Goal: Task Accomplishment & Management: Manage account settings

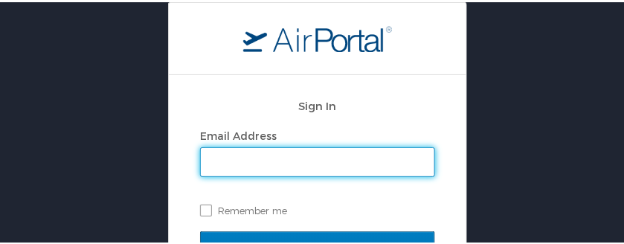
type input "higginbothamm@ag.louisiana.gov"
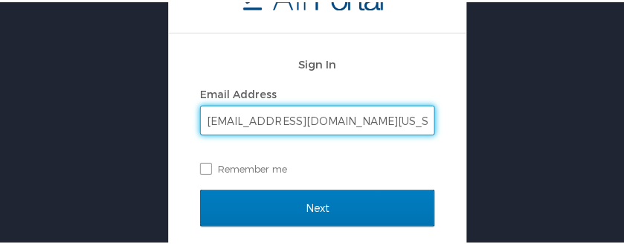
scroll to position [69, 0]
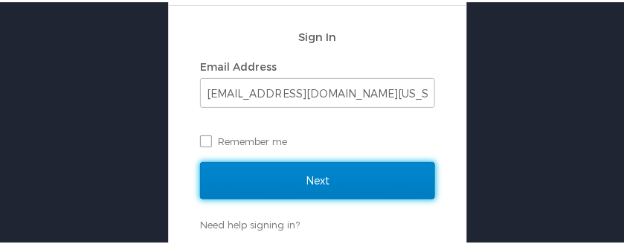
click at [370, 179] on input "Next" at bounding box center [317, 178] width 235 height 37
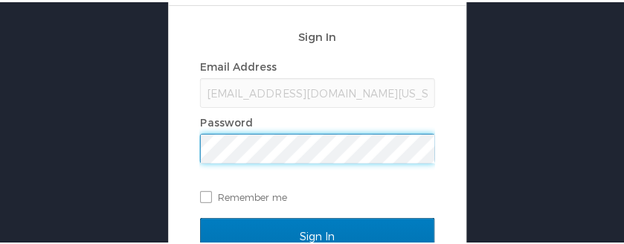
scroll to position [0, 0]
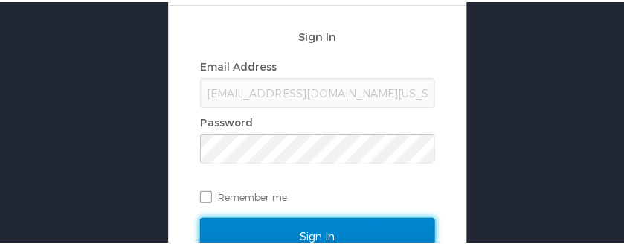
click at [284, 224] on input "Sign In" at bounding box center [317, 234] width 235 height 37
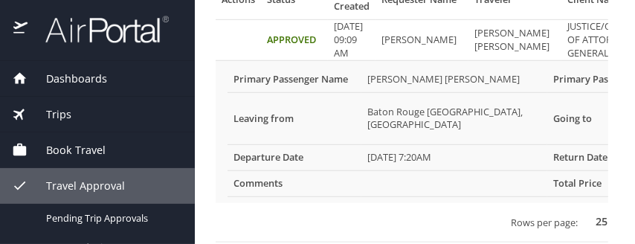
click at [583, 211] on select "25 50 100" at bounding box center [604, 222] width 42 height 22
click at [66, 109] on span "Trips" at bounding box center [50, 114] width 44 height 16
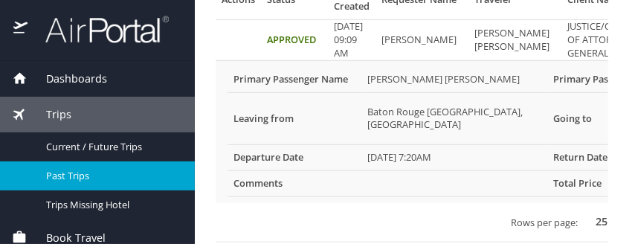
click at [77, 172] on span "Past Trips" at bounding box center [111, 176] width 131 height 14
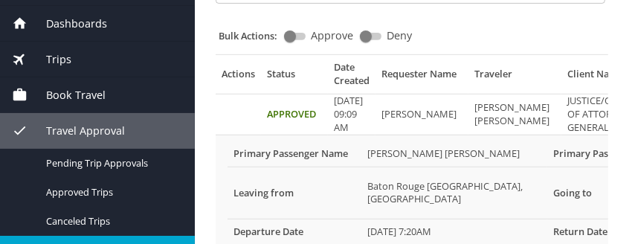
scroll to position [74, 0]
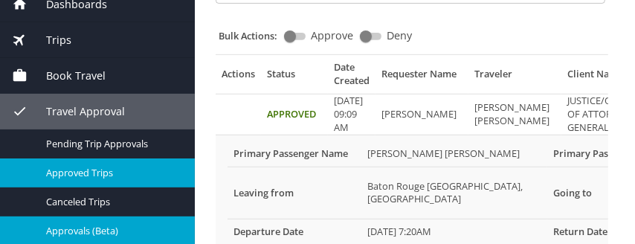
click at [117, 166] on span "Approved Trips" at bounding box center [111, 173] width 131 height 14
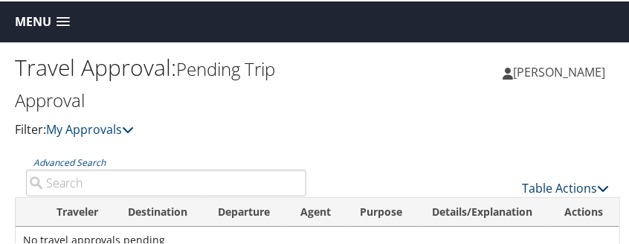
click at [597, 185] on icon at bounding box center [603, 187] width 12 height 12
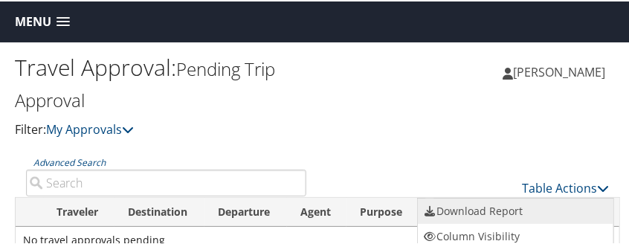
scroll to position [61, 0]
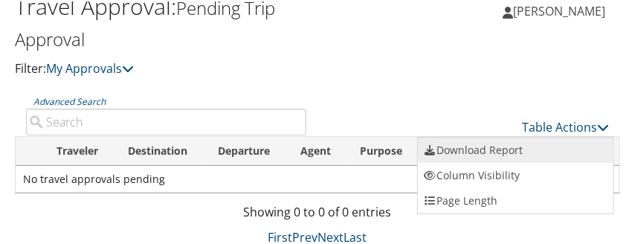
click at [472, 143] on link "Download Report" at bounding box center [515, 148] width 195 height 25
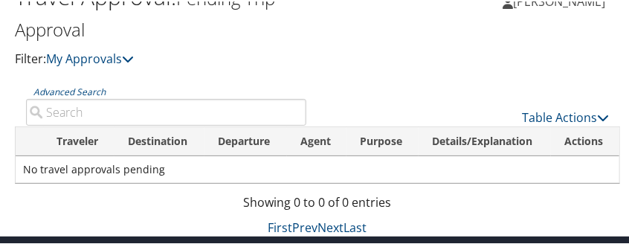
scroll to position [79, 0]
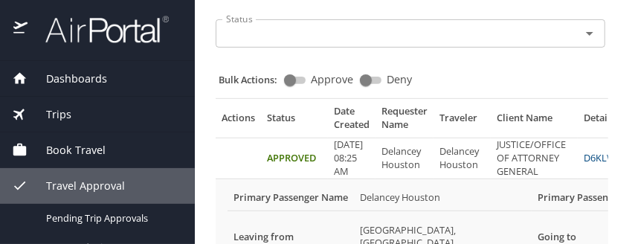
scroll to position [91, 0]
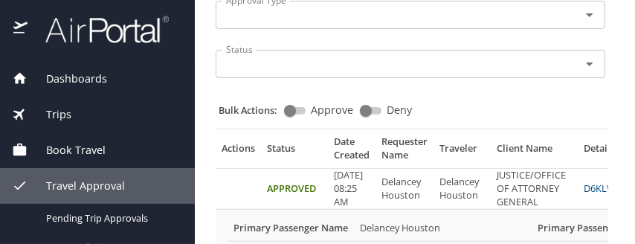
click at [297, 190] on td "Approved" at bounding box center [294, 189] width 67 height 41
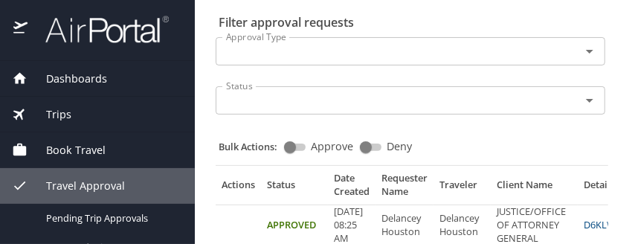
scroll to position [74, 0]
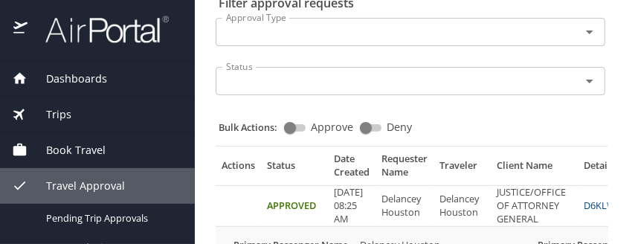
click at [581, 36] on icon "Open" at bounding box center [590, 32] width 18 height 18
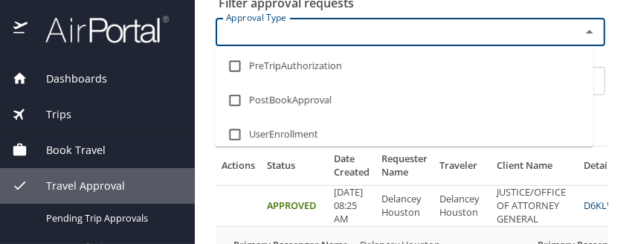
click at [581, 36] on icon "Close" at bounding box center [590, 32] width 18 height 18
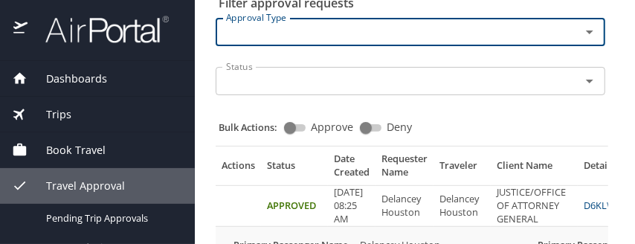
click at [581, 83] on icon "Open" at bounding box center [590, 81] width 18 height 18
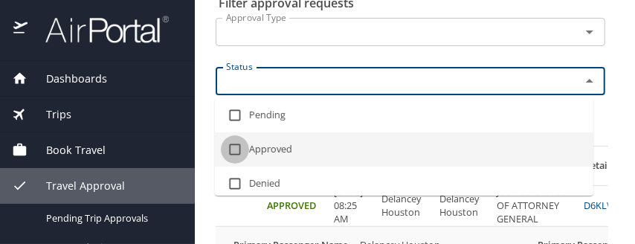
click at [239, 149] on input "checkbox" at bounding box center [235, 149] width 28 height 28
checkbox input "true"
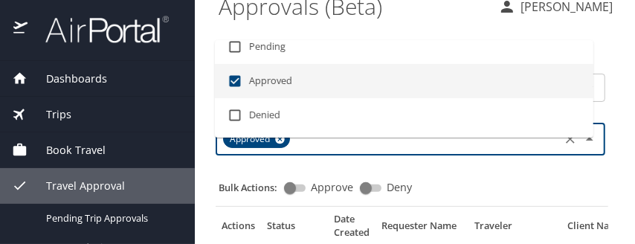
scroll to position [0, 0]
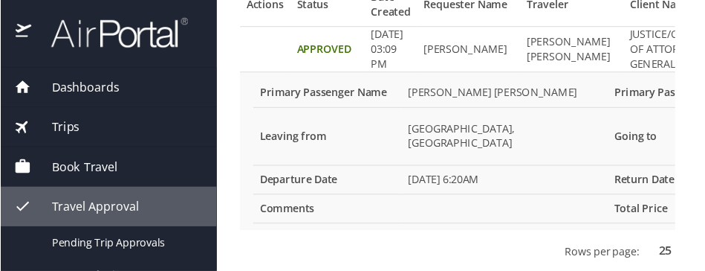
scroll to position [240, 0]
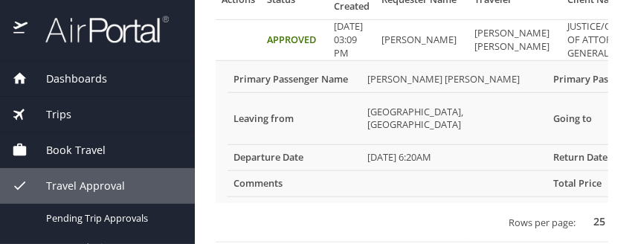
click at [581, 211] on select "25 50 100" at bounding box center [602, 222] width 42 height 22
select select "100"
click at [581, 211] on select "25 50 100" at bounding box center [602, 222] width 42 height 22
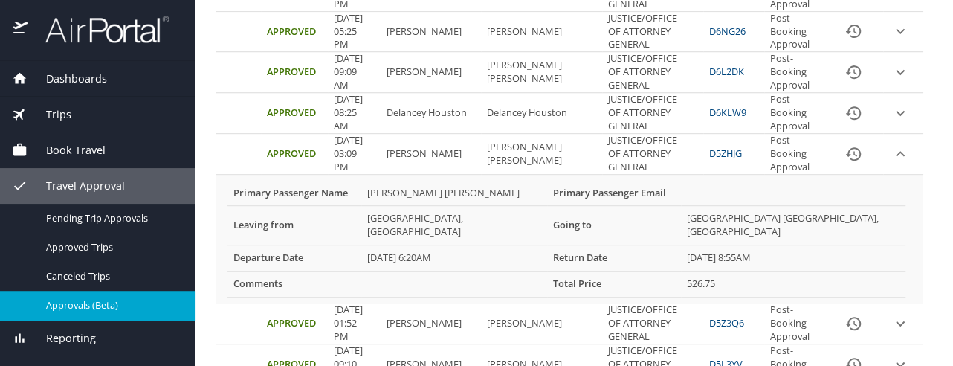
drag, startPoint x: 563, startPoint y: 0, endPoint x: 519, endPoint y: 214, distance: 218.5
click at [519, 214] on States "[GEOGRAPHIC_DATA], [GEOGRAPHIC_DATA]" at bounding box center [454, 225] width 186 height 39
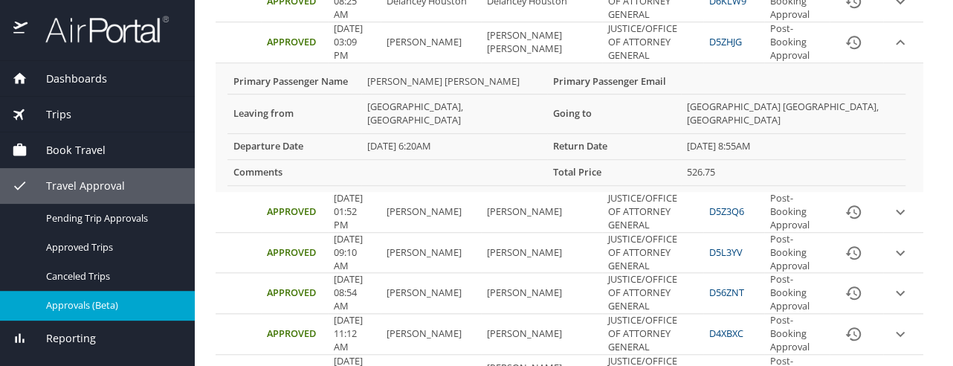
scroll to position [463, 0]
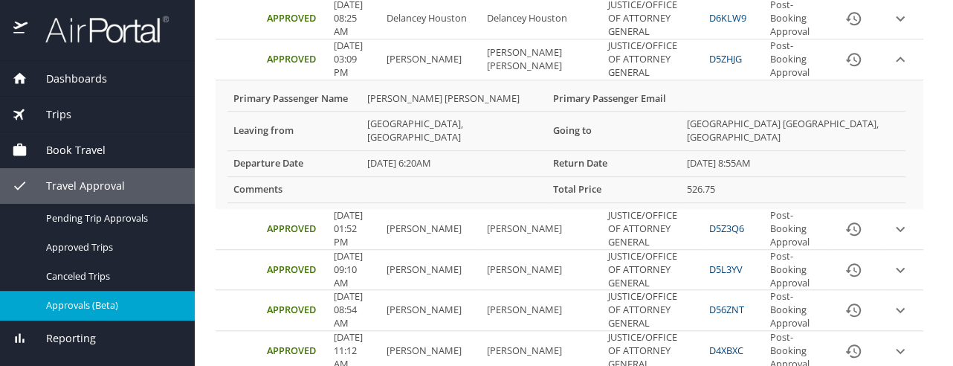
scroll to position [446, 0]
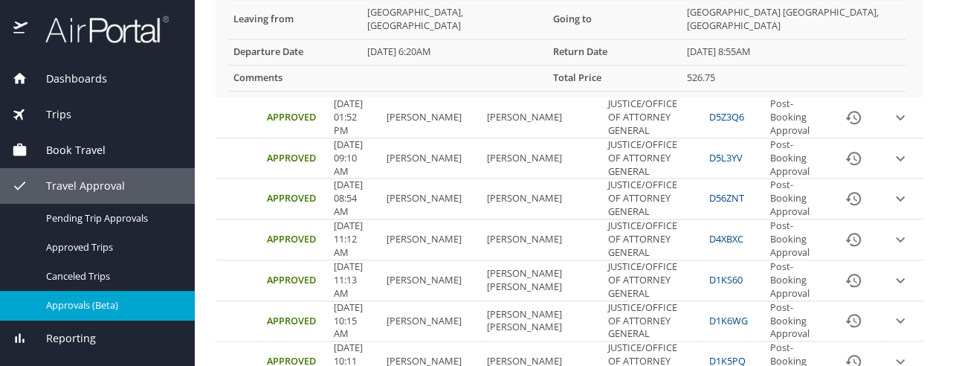
click at [634, 110] on link "D5Z3Q6" at bounding box center [726, 116] width 35 height 13
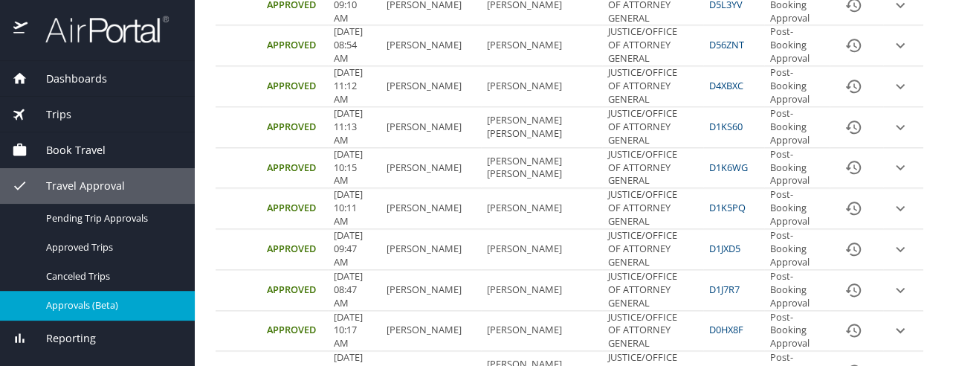
scroll to position [669, 0]
